Goal: Task Accomplishment & Management: Manage account settings

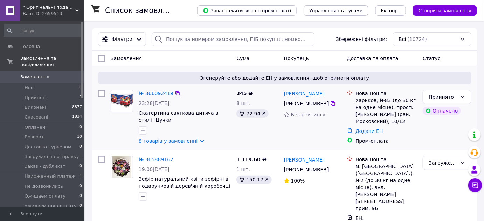
scroll to position [32, 0]
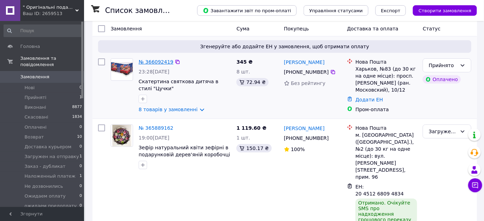
click at [154, 60] on link "№ 366092419" at bounding box center [156, 62] width 35 height 6
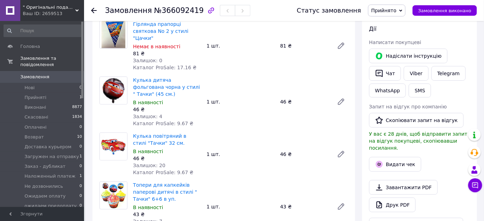
scroll to position [95, 0]
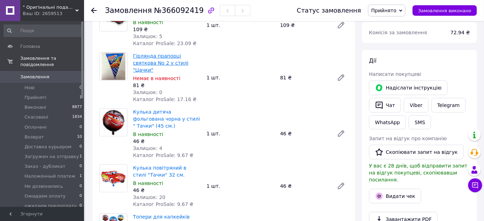
click at [171, 61] on link "Гірлянда прапорці святкова No 2 у стилі "Цачки"" at bounding box center [160, 63] width 55 height 20
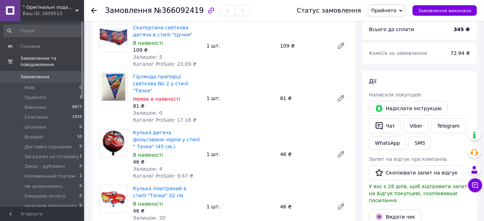
scroll to position [63, 0]
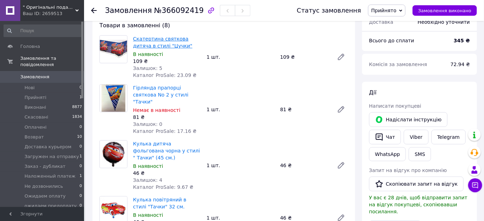
click at [154, 43] on link "Скатертина святкова дитяча в стилі "Цучки"" at bounding box center [162, 42] width 59 height 13
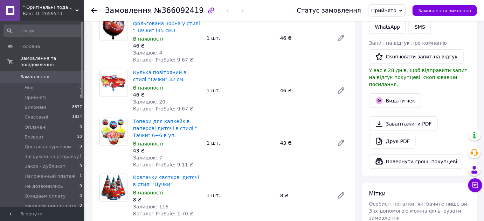
scroll to position [223, 0]
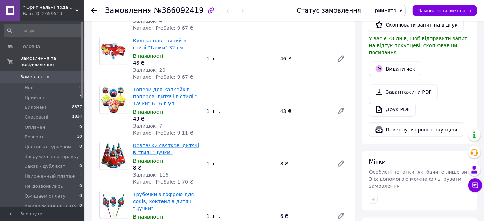
click at [153, 143] on link "Ковпачки святкові дитячі в стилі "Цучки"" at bounding box center [166, 149] width 66 height 13
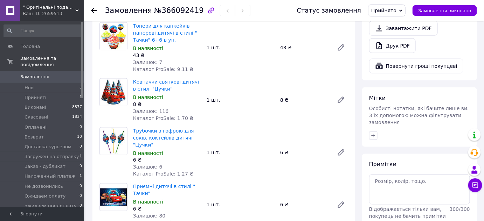
scroll to position [318, 0]
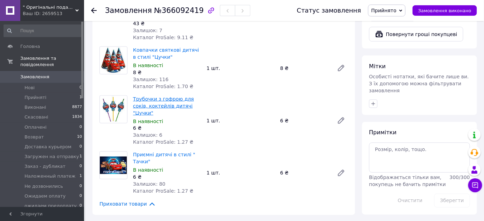
click at [179, 96] on link "Трубочки з гофрою для соків, коктейлів дитячі "Цучки"" at bounding box center [163, 106] width 61 height 20
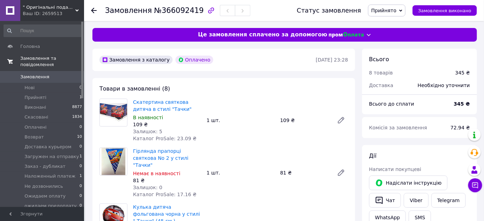
click at [36, 56] on span "Замовлення та повідомлення" at bounding box center [52, 61] width 64 height 13
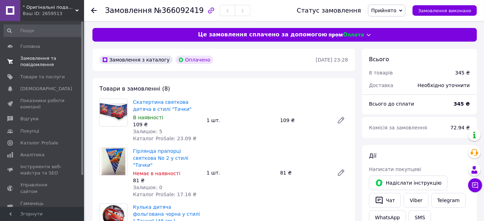
click at [37, 64] on span "Замовлення та повідомлення" at bounding box center [42, 61] width 44 height 13
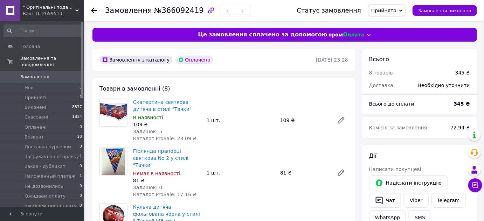
click at [38, 74] on span "Замовлення" at bounding box center [34, 77] width 29 height 6
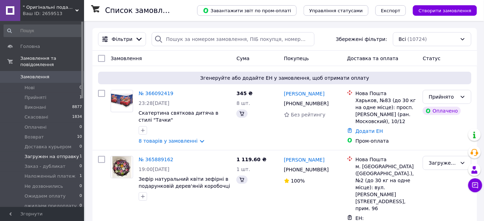
click at [49, 154] on span "Загружен на отправку" at bounding box center [52, 157] width 54 height 6
click at [51, 154] on span "Загружен на отправку" at bounding box center [52, 157] width 54 height 6
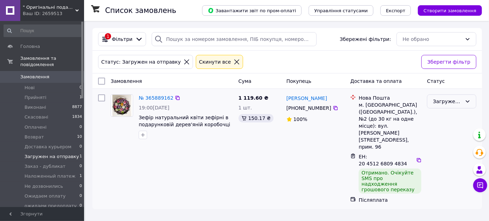
click at [445, 99] on div "Загружен на отправку" at bounding box center [447, 102] width 29 height 8
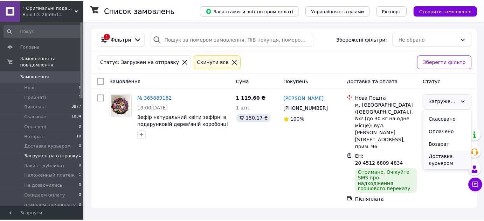
scroll to position [63, 0]
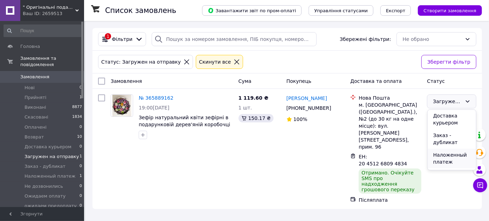
click at [451, 158] on li "Наложенный платеж" at bounding box center [451, 159] width 49 height 20
click at [37, 55] on span "Замовлення та повідомлення" at bounding box center [52, 61] width 64 height 13
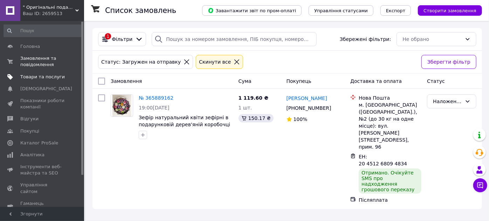
click at [40, 76] on span "Товари та послуги" at bounding box center [42, 77] width 44 height 6
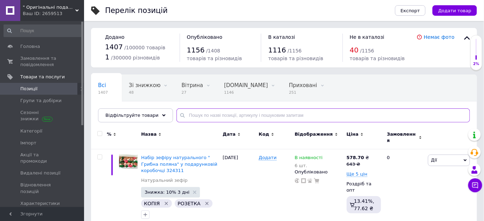
click at [227, 117] on input "text" at bounding box center [322, 116] width 293 height 14
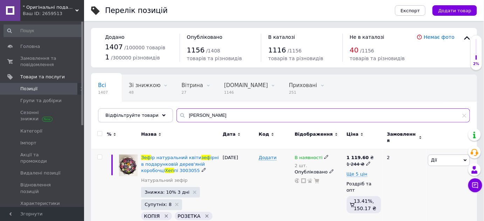
scroll to position [21, 0]
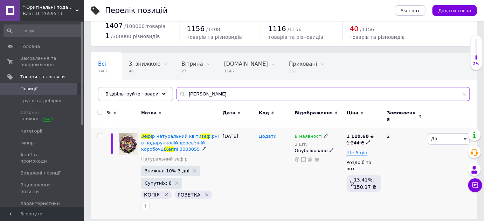
type input "[PERSON_NAME]"
click at [324, 134] on use at bounding box center [326, 136] width 4 height 4
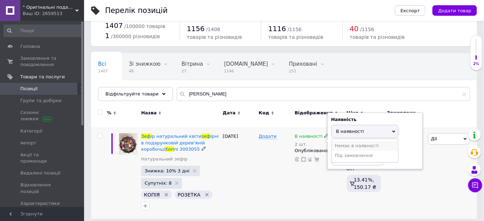
click at [350, 141] on li "Немає в наявності" at bounding box center [365, 146] width 67 height 10
click at [343, 152] on input "2" at bounding box center [357, 159] width 53 height 14
click at [267, 194] on div "Додати" at bounding box center [275, 173] width 36 height 91
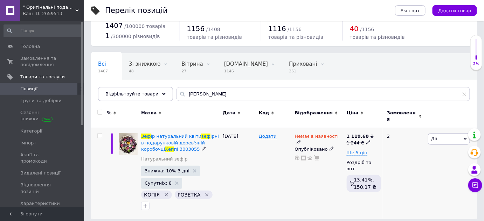
click at [450, 133] on span "Дії" at bounding box center [449, 138] width 42 height 11
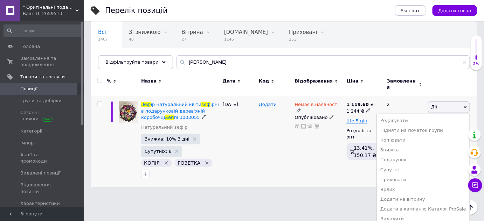
click at [423, 176] on li "Приховати" at bounding box center [423, 180] width 93 height 10
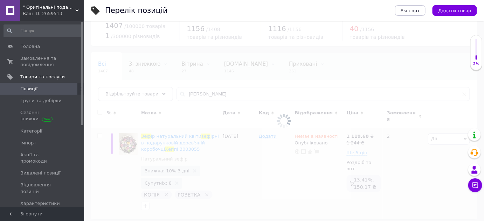
scroll to position [13, 0]
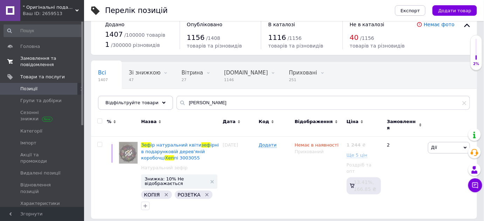
click at [42, 60] on span "Замовлення та повідомлення" at bounding box center [42, 61] width 44 height 13
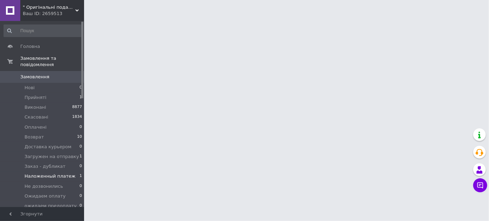
click at [60, 173] on span "Наложенный платеж" at bounding box center [50, 176] width 51 height 6
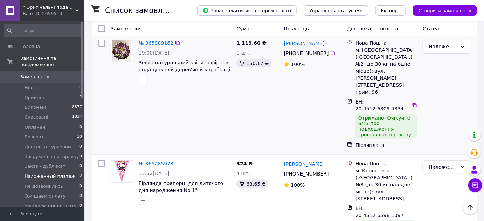
scroll to position [23, 0]
